Goal: Transaction & Acquisition: Purchase product/service

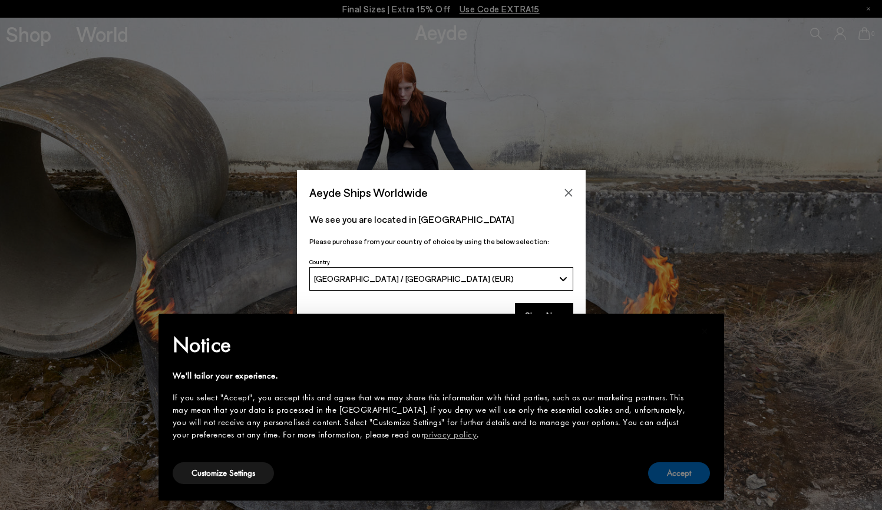
click at [685, 477] on button "Accept" at bounding box center [679, 473] width 62 height 22
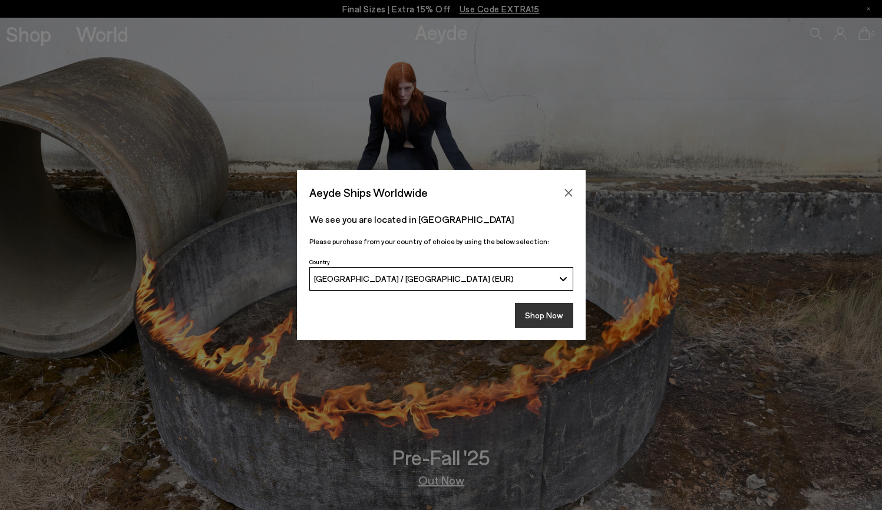
click at [550, 312] on button "Shop Now" at bounding box center [544, 315] width 58 height 25
click at [539, 313] on button "Shop Now" at bounding box center [544, 315] width 58 height 25
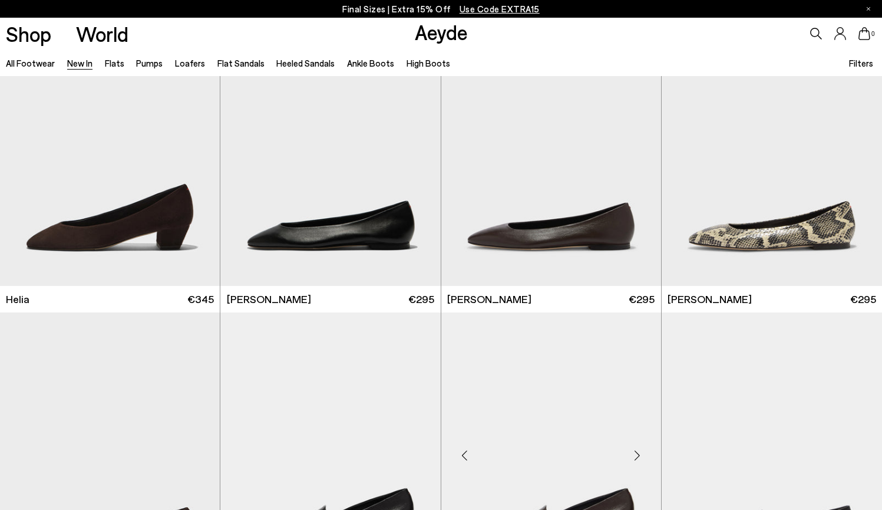
scroll to position [1277, 0]
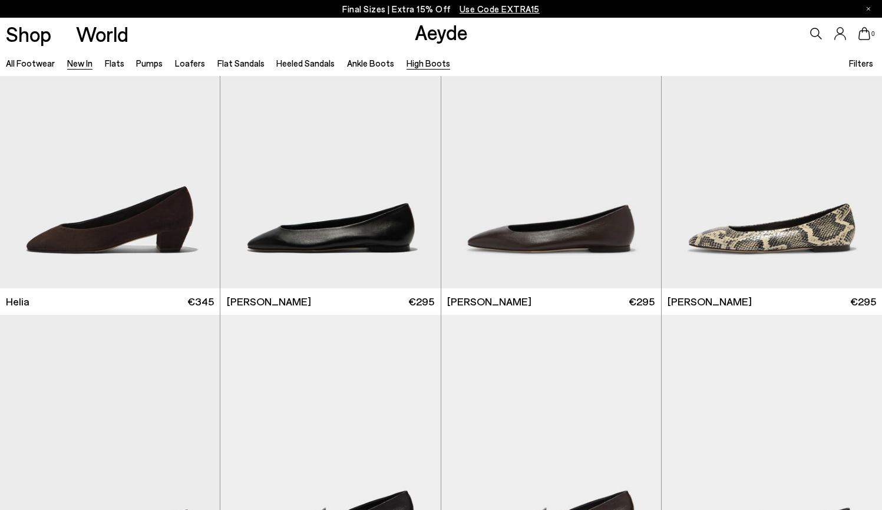
click at [424, 60] on link "High Boots" at bounding box center [429, 63] width 44 height 11
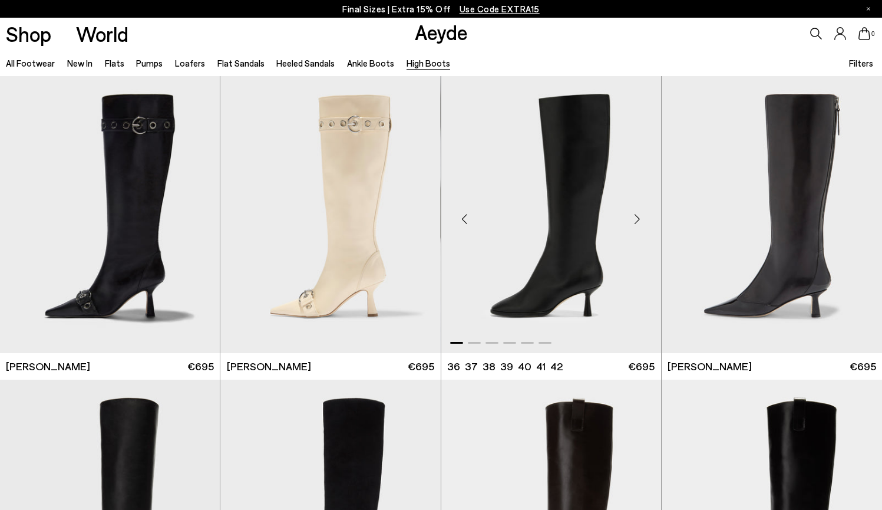
click at [636, 219] on div "Next slide" at bounding box center [637, 219] width 35 height 35
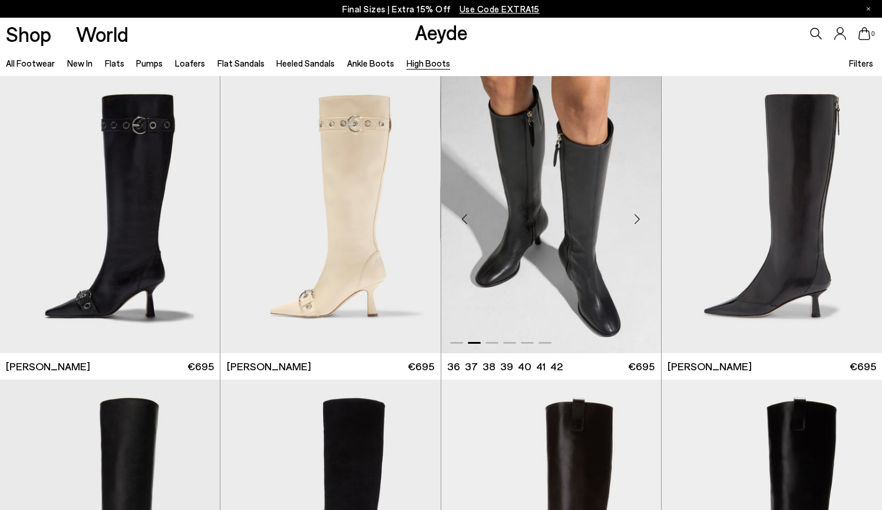
click at [639, 218] on div "Next slide" at bounding box center [637, 219] width 35 height 35
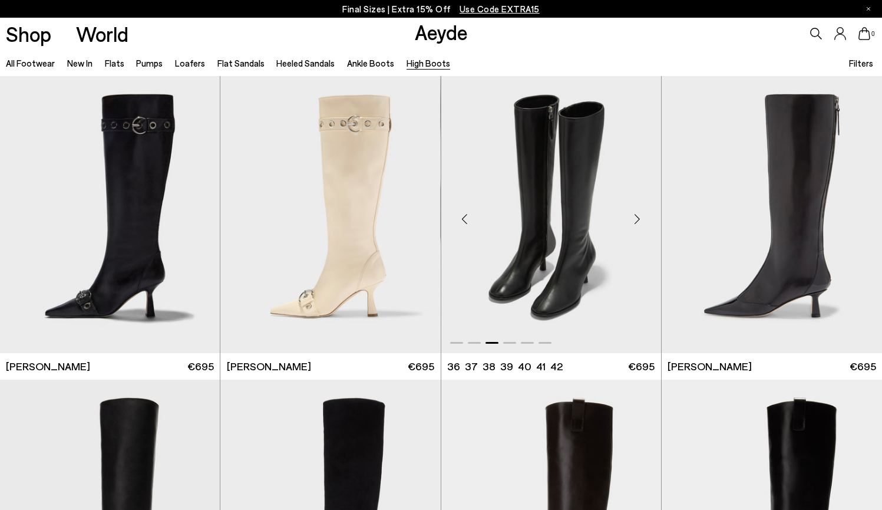
click at [639, 218] on div "Next slide" at bounding box center [637, 219] width 35 height 35
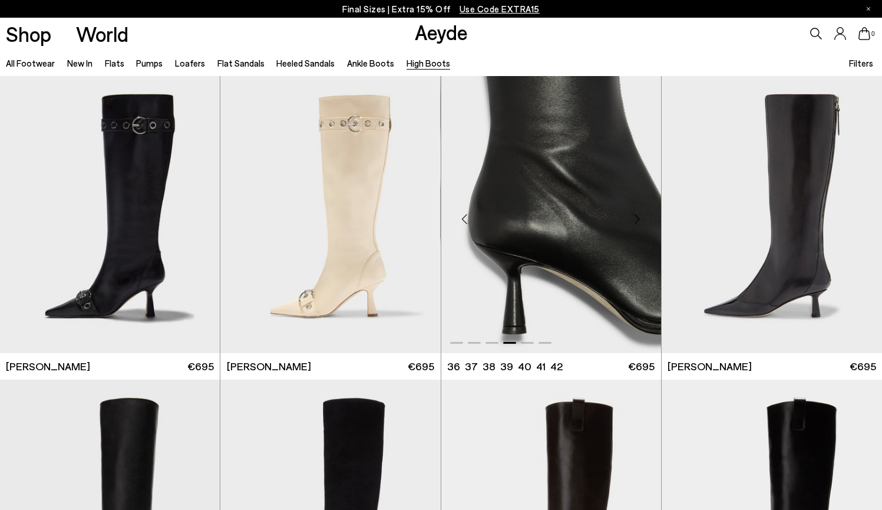
click at [639, 218] on div "Next slide" at bounding box center [637, 219] width 35 height 35
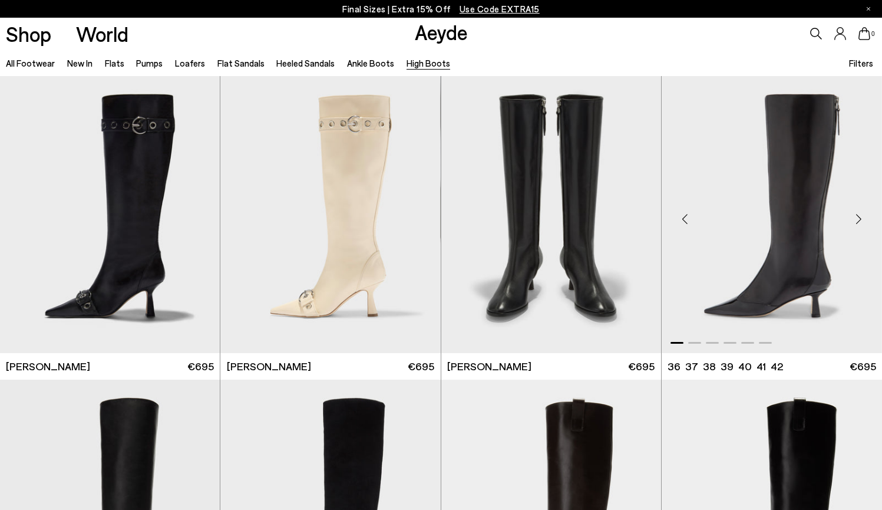
click at [862, 219] on div "Next slide" at bounding box center [858, 219] width 35 height 35
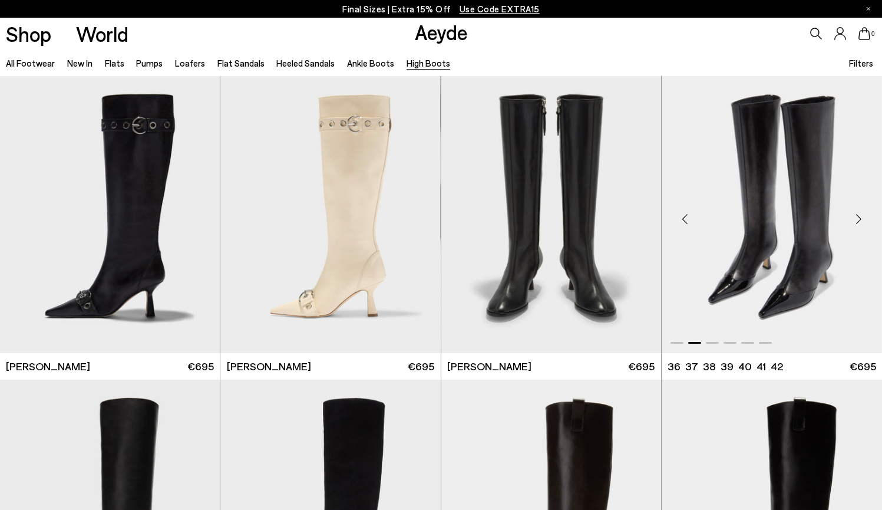
click at [861, 219] on div "Next slide" at bounding box center [858, 219] width 35 height 35
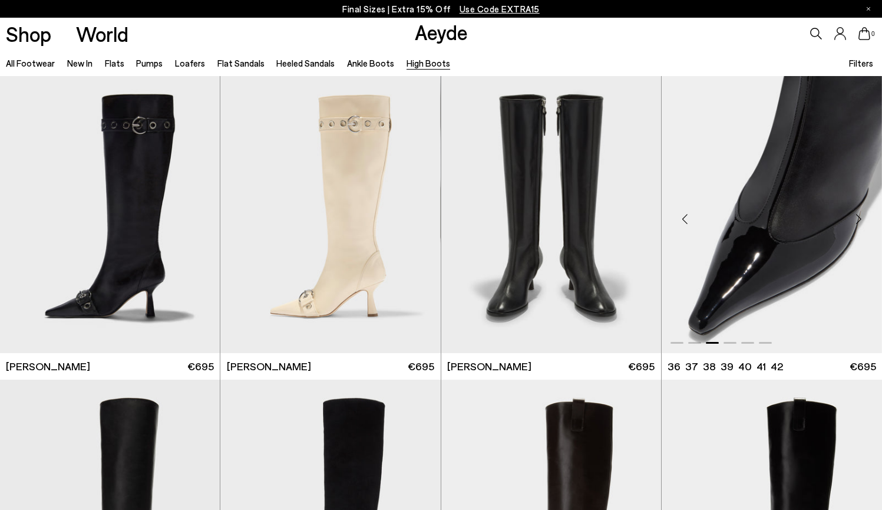
click at [861, 219] on div "Next slide" at bounding box center [858, 219] width 35 height 35
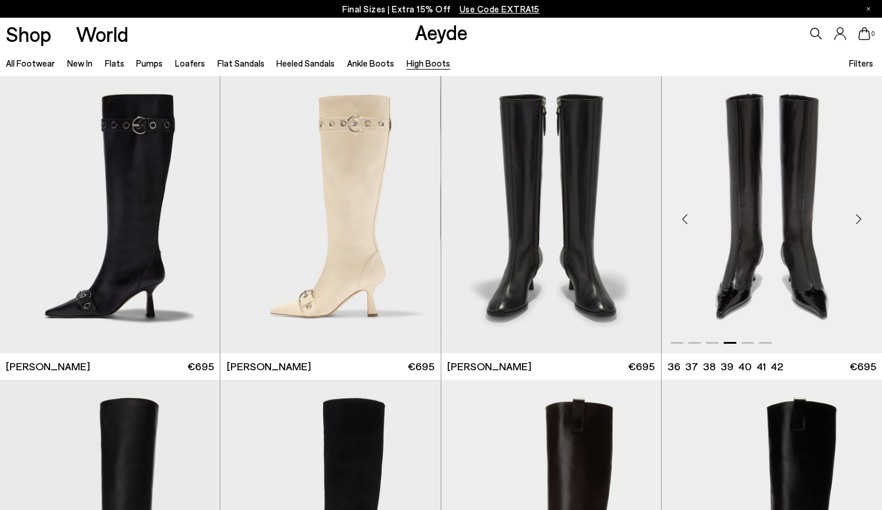
click at [861, 219] on div "Next slide" at bounding box center [858, 219] width 35 height 35
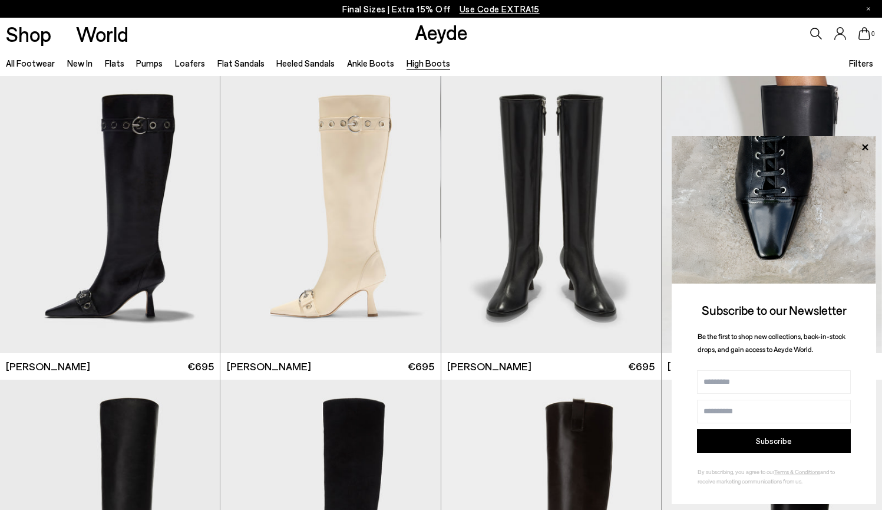
scroll to position [28, 0]
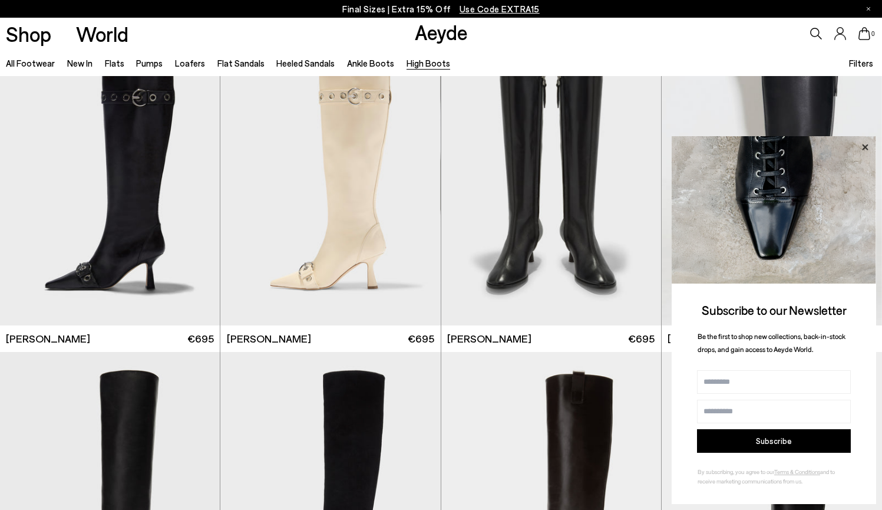
click at [869, 149] on icon at bounding box center [864, 147] width 15 height 15
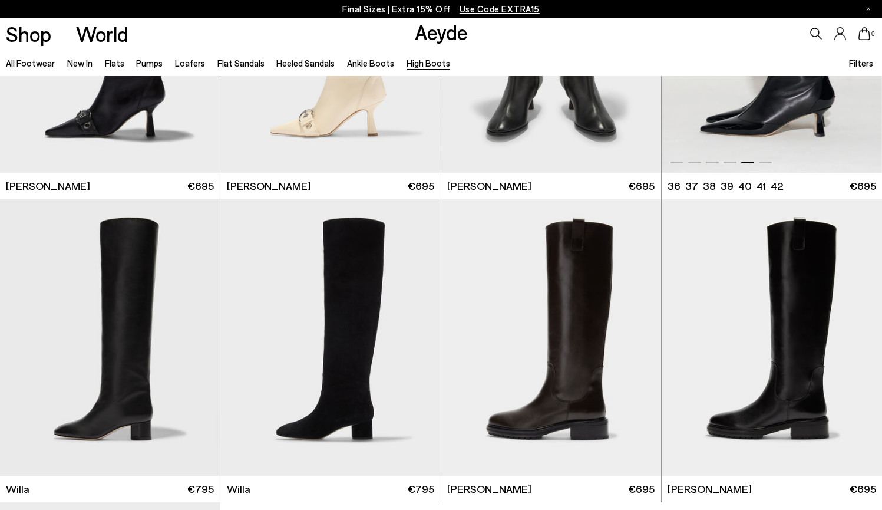
scroll to position [183, 0]
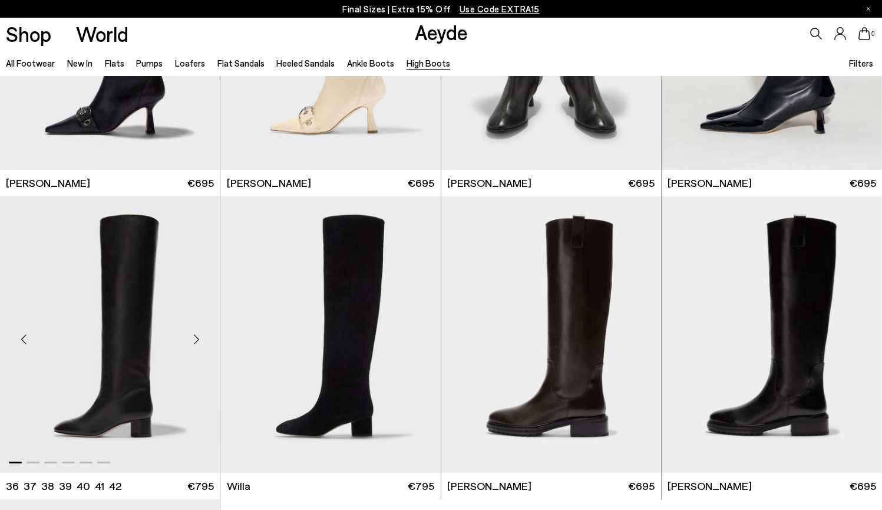
click at [198, 339] on div "Next slide" at bounding box center [196, 338] width 35 height 35
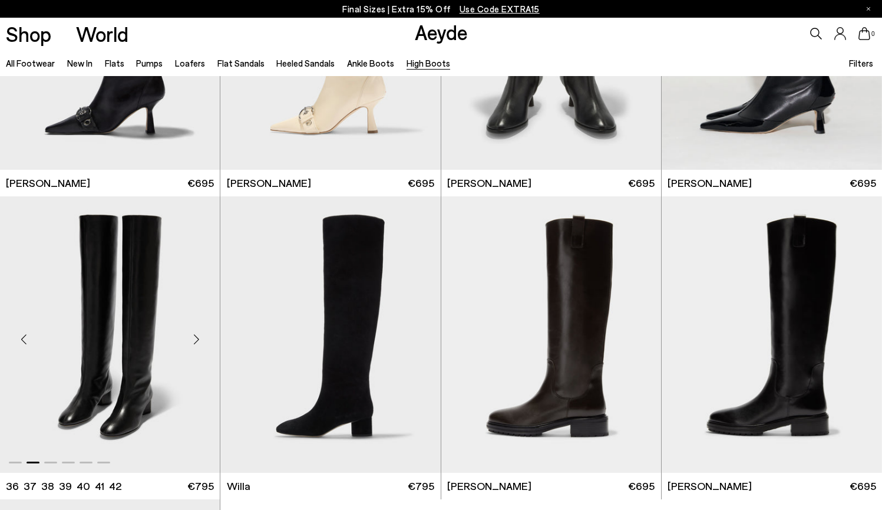
click at [197, 341] on div "Next slide" at bounding box center [196, 338] width 35 height 35
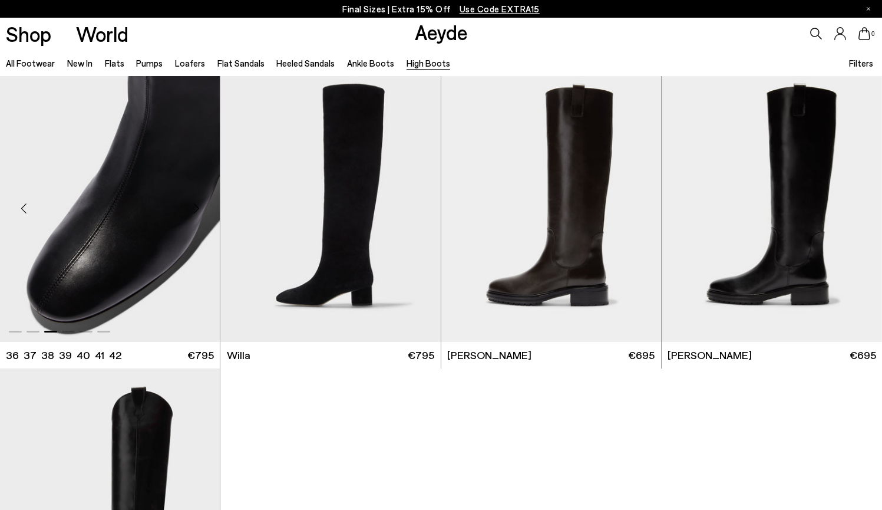
scroll to position [523, 0]
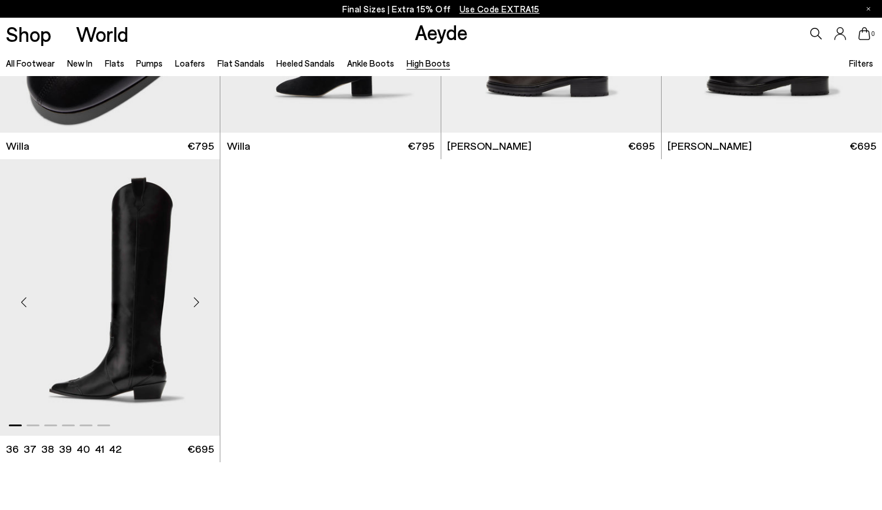
click at [198, 305] on div "Next slide" at bounding box center [196, 301] width 35 height 35
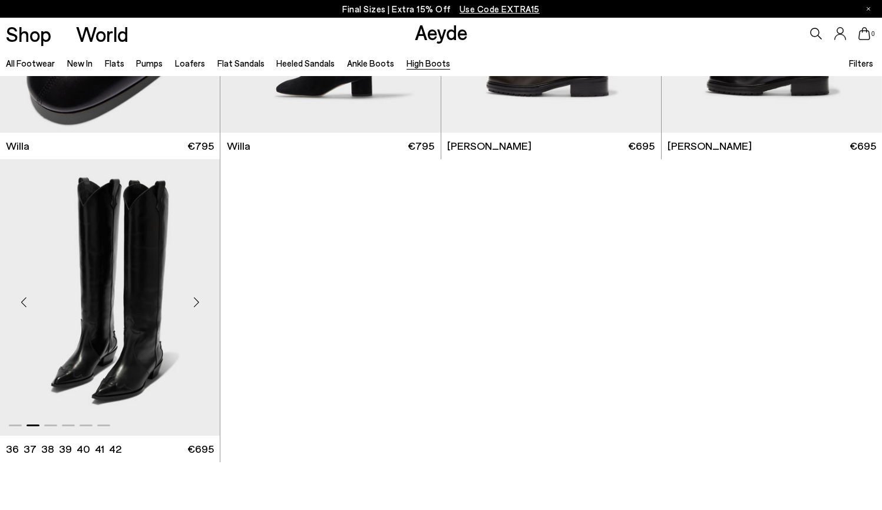
click at [198, 304] on div "Next slide" at bounding box center [196, 301] width 35 height 35
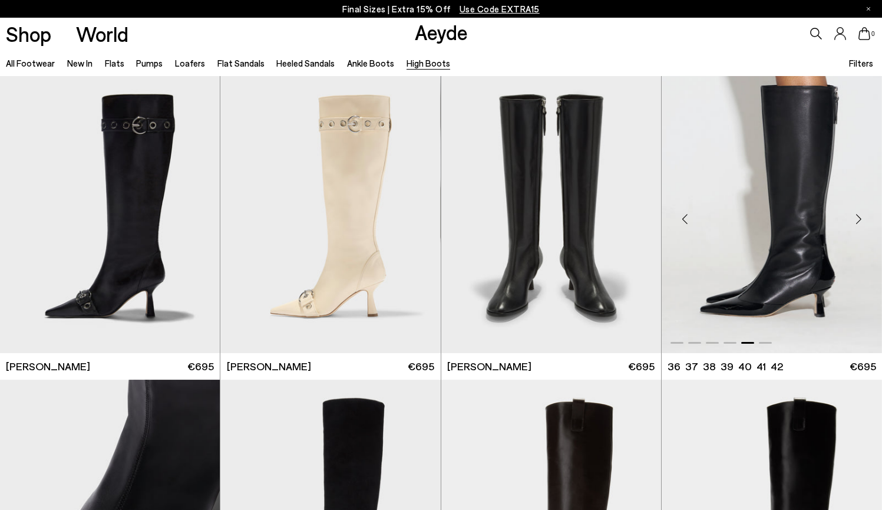
scroll to position [0, 0]
click at [860, 219] on div "Next slide" at bounding box center [858, 219] width 35 height 35
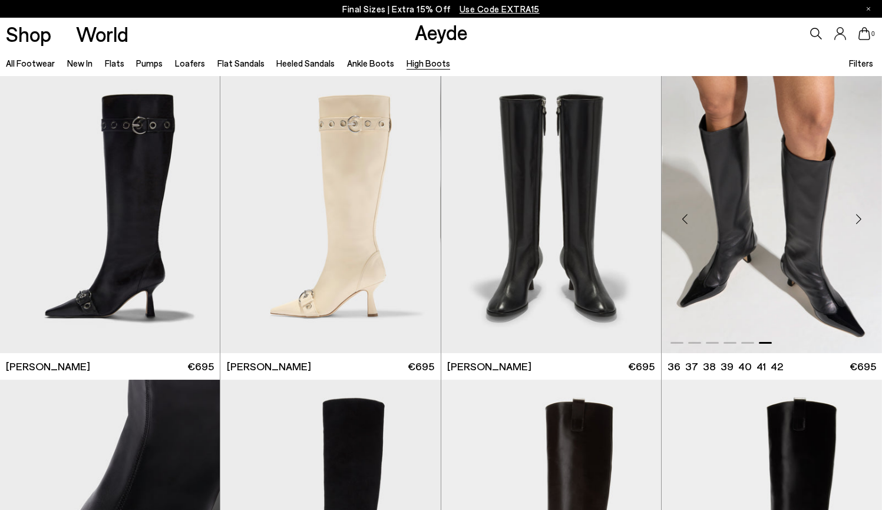
click at [860, 217] on div "Next slide" at bounding box center [858, 219] width 35 height 35
